Goal: Information Seeking & Learning: Learn about a topic

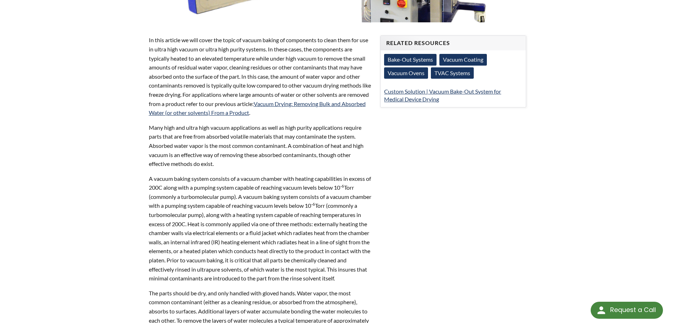
scroll to position [248, 0]
click at [314, 105] on link "Vacuum Drying: Removing Bulk and Absorbed Water (or other solvents) From a Prod…" at bounding box center [257, 108] width 217 height 16
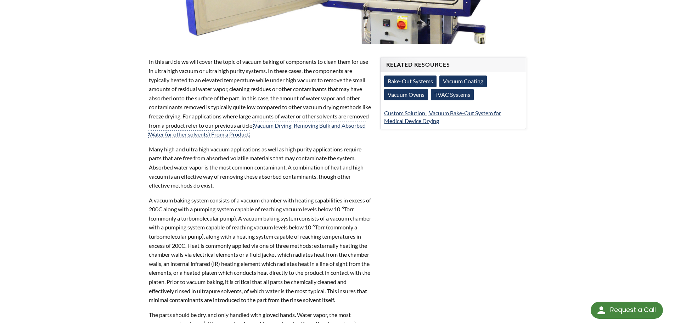
scroll to position [213, 0]
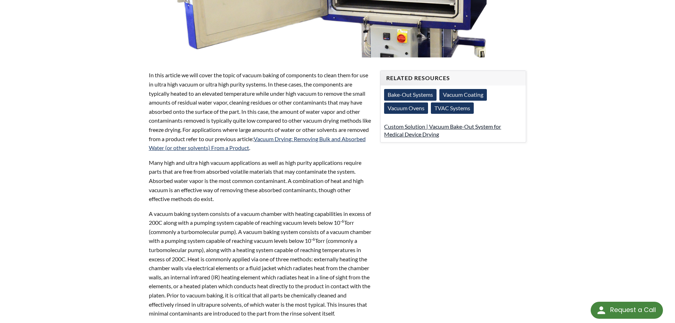
click at [467, 128] on link "Custom Solution | Vacuum Bake-Out System for Medical Device Drying" at bounding box center [442, 130] width 117 height 15
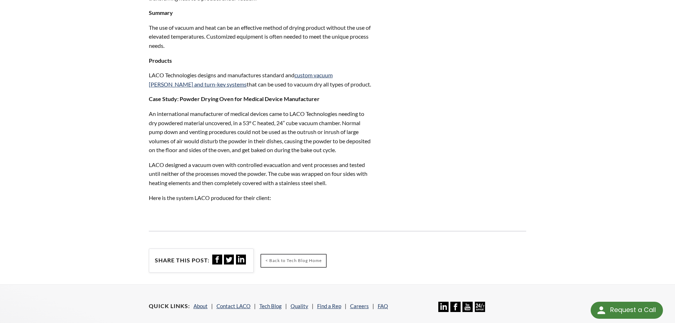
scroll to position [851, 0]
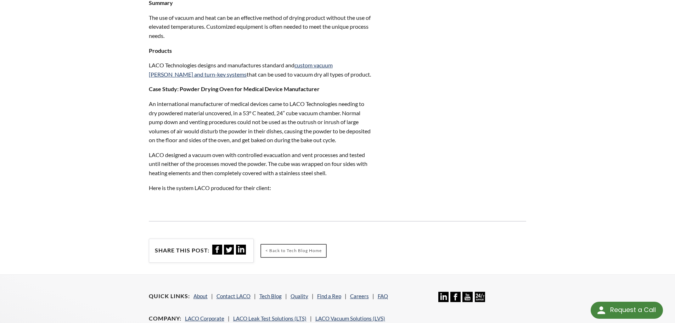
click at [158, 207] on img at bounding box center [153, 202] width 9 height 9
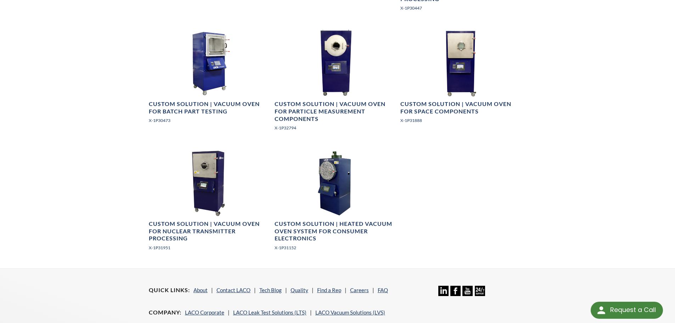
scroll to position [532, 0]
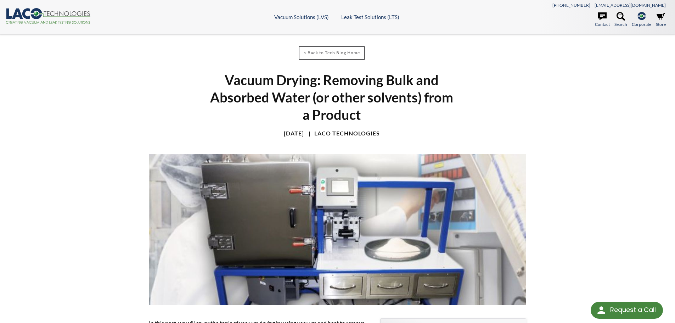
click at [357, 228] on img at bounding box center [338, 229] width 378 height 151
click at [330, 55] on link "< Back to Tech Blog Home" at bounding box center [332, 53] width 66 height 14
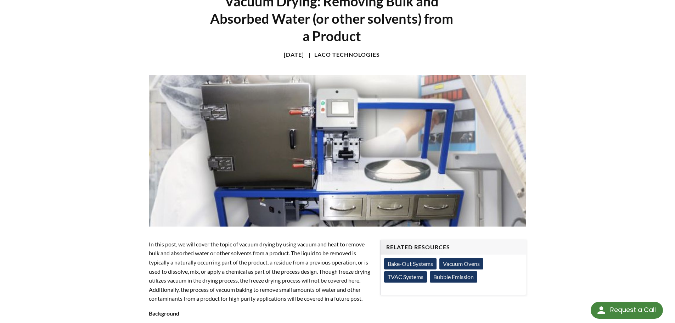
scroll to position [106, 0]
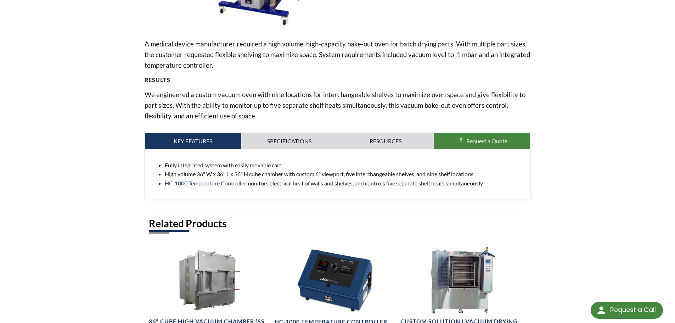
scroll to position [213, 0]
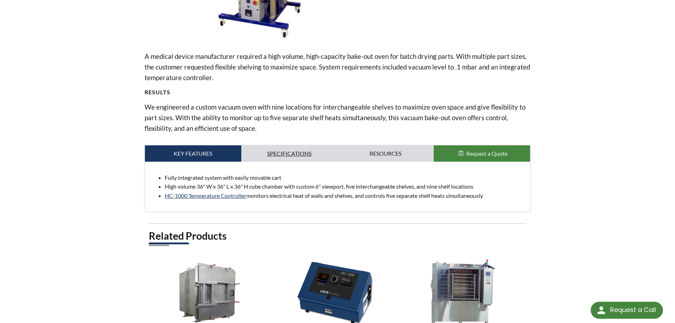
click at [290, 152] on link "Specifications" at bounding box center [289, 153] width 96 height 16
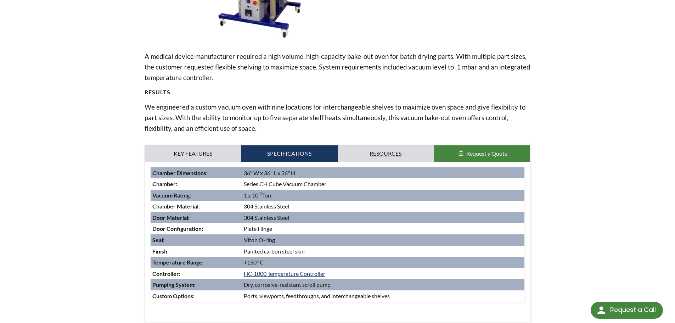
click at [379, 158] on link "Resources" at bounding box center [386, 153] width 96 height 16
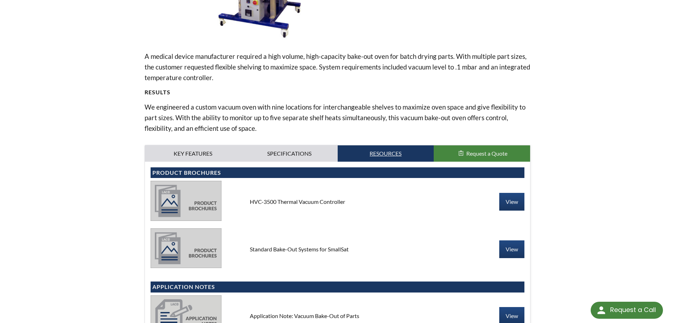
scroll to position [35, 0]
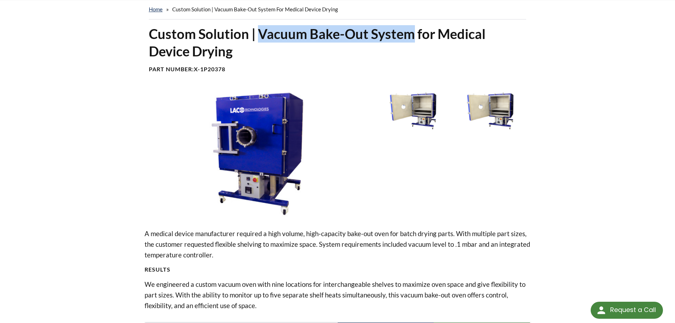
drag, startPoint x: 258, startPoint y: 31, endPoint x: 411, endPoint y: 31, distance: 152.8
click at [411, 31] on h1 "Custom Solution | Vacuum Bake-Out System for Medical Device Drying" at bounding box center [338, 42] width 378 height 35
copy h1 "Vacuum Bake-Out System"
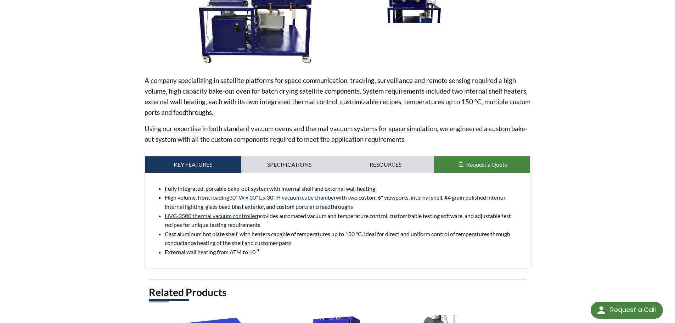
scroll to position [213, 0]
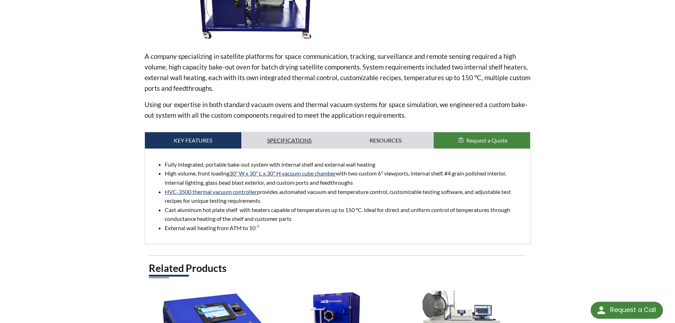
click at [297, 143] on link "Specifications" at bounding box center [289, 140] width 96 height 16
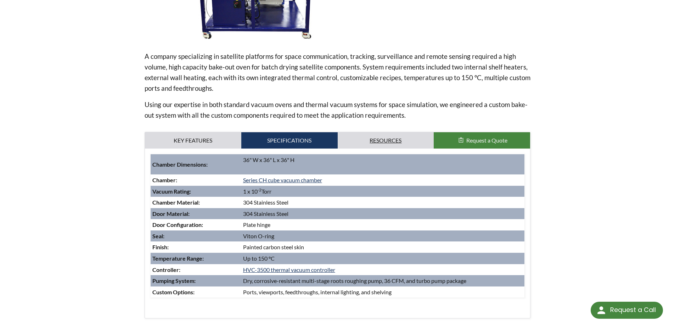
click at [375, 143] on link "Resources" at bounding box center [386, 140] width 96 height 16
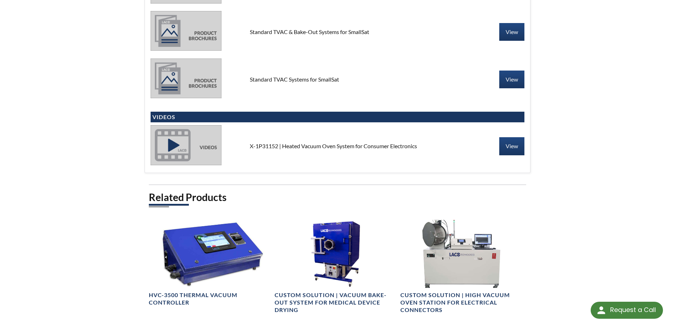
scroll to position [464, 0]
